Goal: Task Accomplishment & Management: Use online tool/utility

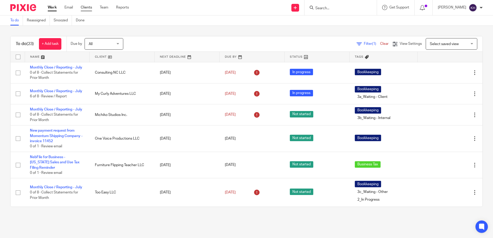
click at [87, 8] on link "Clients" at bounding box center [86, 7] width 11 height 5
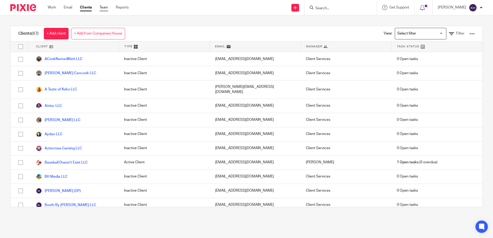
click at [107, 7] on link "Team" at bounding box center [104, 7] width 9 height 5
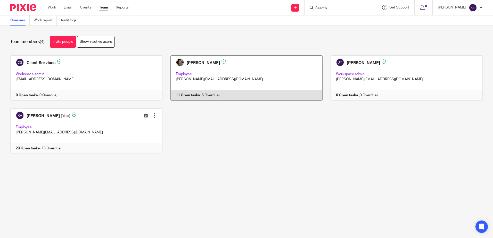
click at [249, 73] on link at bounding box center [242, 77] width 160 height 45
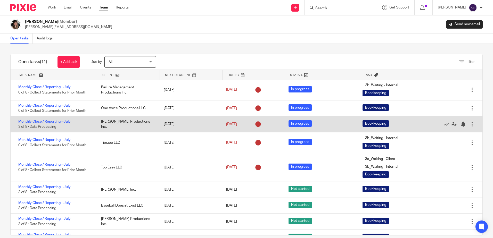
scroll to position [26, 0]
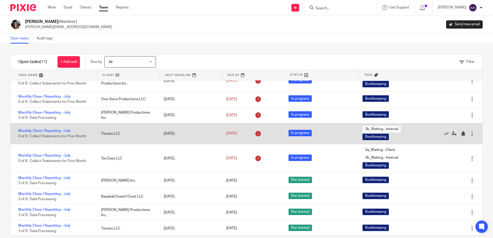
click at [49, 129] on div "Monthly Close / Reporting - July 0 of 8 · Collect Statements for Prior Month" at bounding box center [53, 134] width 85 height 16
click at [50, 130] on link "Monthly Close / Reporting - July" at bounding box center [44, 131] width 52 height 4
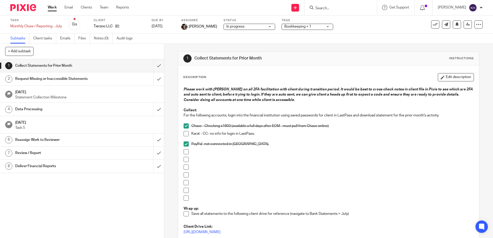
click at [184, 133] on span at bounding box center [186, 133] width 5 height 5
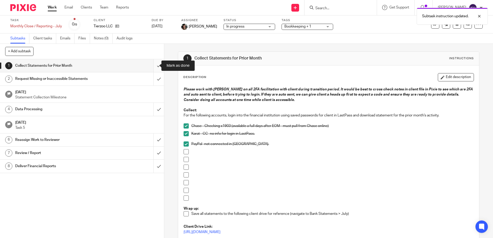
click at [154, 66] on input "submit" at bounding box center [82, 65] width 164 height 13
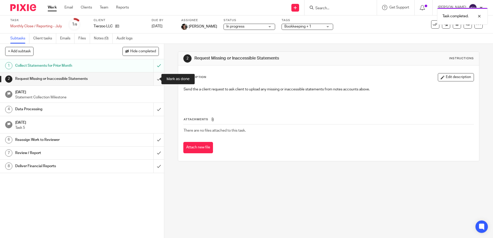
click at [153, 80] on input "submit" at bounding box center [82, 78] width 164 height 13
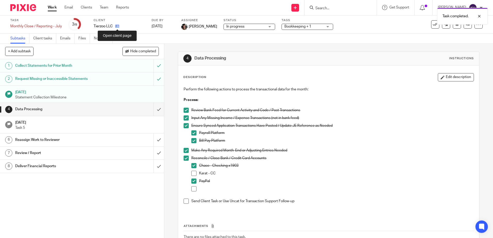
click at [117, 26] on icon at bounding box center [117, 26] width 4 height 4
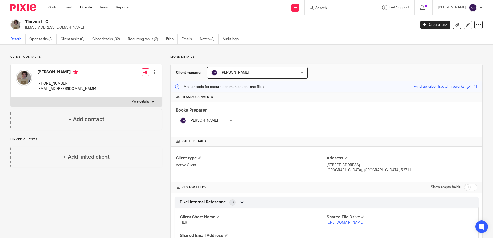
click at [43, 41] on link "Open tasks (3)" at bounding box center [42, 39] width 27 height 10
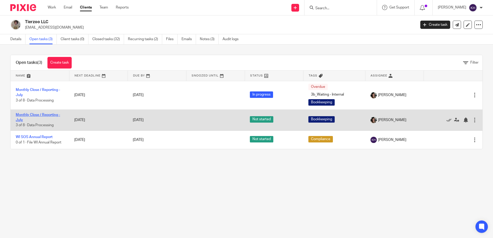
click at [46, 114] on link "Monthly Close / Reporting - July" at bounding box center [38, 117] width 44 height 9
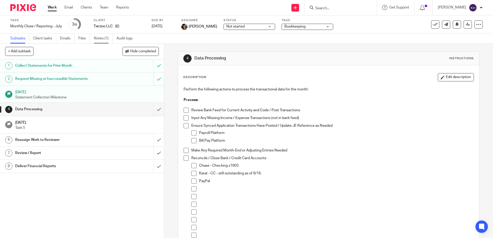
click at [103, 39] on link "Notes (1)" at bounding box center [103, 39] width 19 height 10
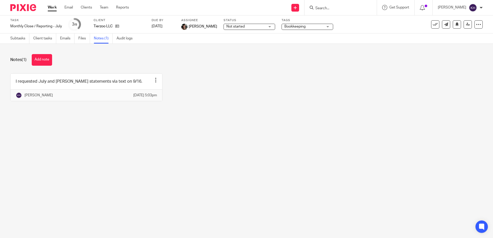
click at [114, 81] on link at bounding box center [87, 87] width 152 height 27
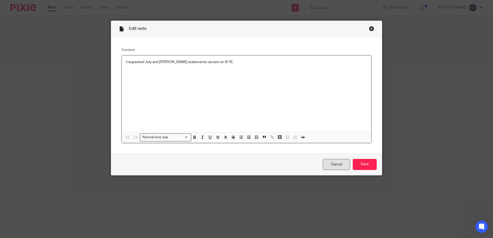
click at [327, 166] on link "Cancel" at bounding box center [336, 164] width 27 height 11
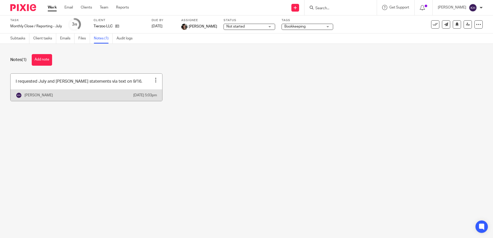
click at [153, 81] on div at bounding box center [155, 80] width 5 height 5
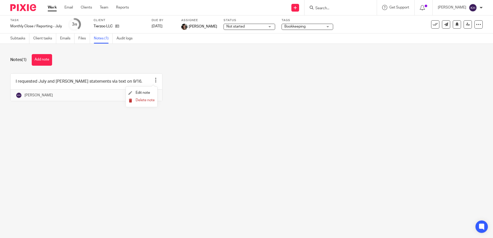
click at [144, 99] on span "Delete note" at bounding box center [145, 101] width 19 height 4
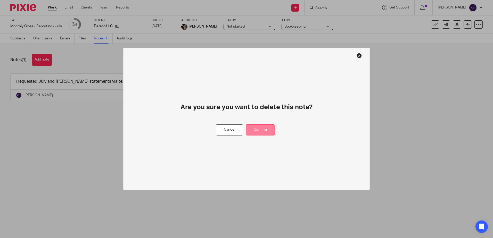
click at [251, 133] on button "Confirm" at bounding box center [260, 130] width 29 height 11
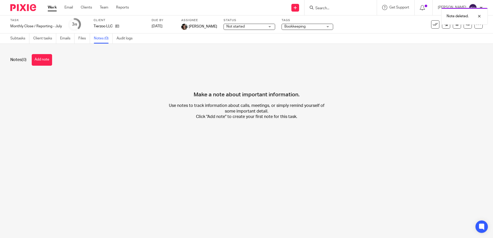
click at [52, 8] on link "Work" at bounding box center [52, 7] width 9 height 5
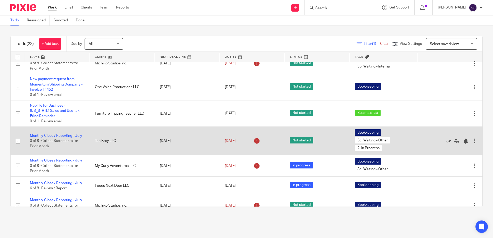
scroll to position [77, 0]
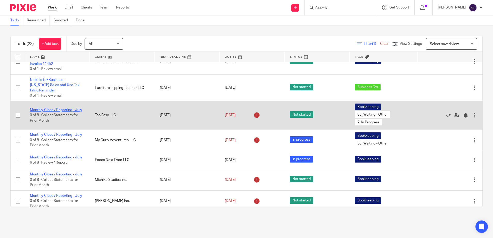
click at [64, 112] on link "Monthly Close / Reporting - July" at bounding box center [56, 110] width 52 height 4
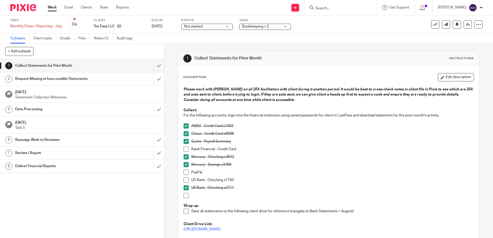
drag, startPoint x: 52, startPoint y: 9, endPoint x: 58, endPoint y: 10, distance: 6.4
click at [52, 9] on link "Work" at bounding box center [52, 7] width 9 height 5
